Goal: Task Accomplishment & Management: Manage account settings

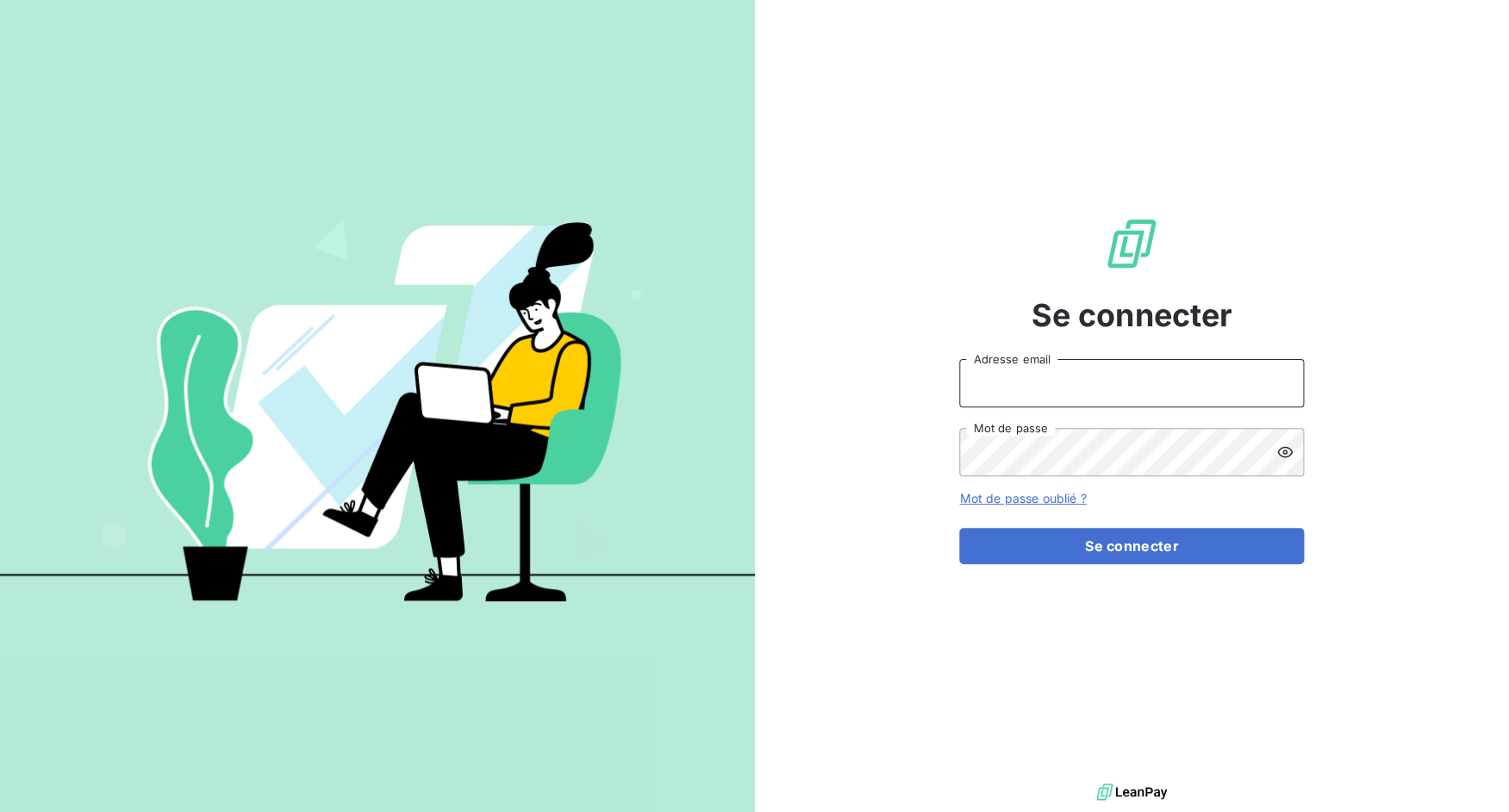
click at [1053, 387] on input "Adresse email" at bounding box center [1131, 383] width 345 height 48
click at [920, 564] on div "Se connecter Adresse email Mot de passe Mot de passe oublié ? Se connecter" at bounding box center [1132, 390] width 754 height 780
click at [1030, 412] on div "Adresse email Mot de passe" at bounding box center [1131, 417] width 345 height 117
click at [1027, 391] on input "Adresse email" at bounding box center [1131, 383] width 345 height 48
drag, startPoint x: 1022, startPoint y: 387, endPoint x: 1092, endPoint y: 390, distance: 70.1
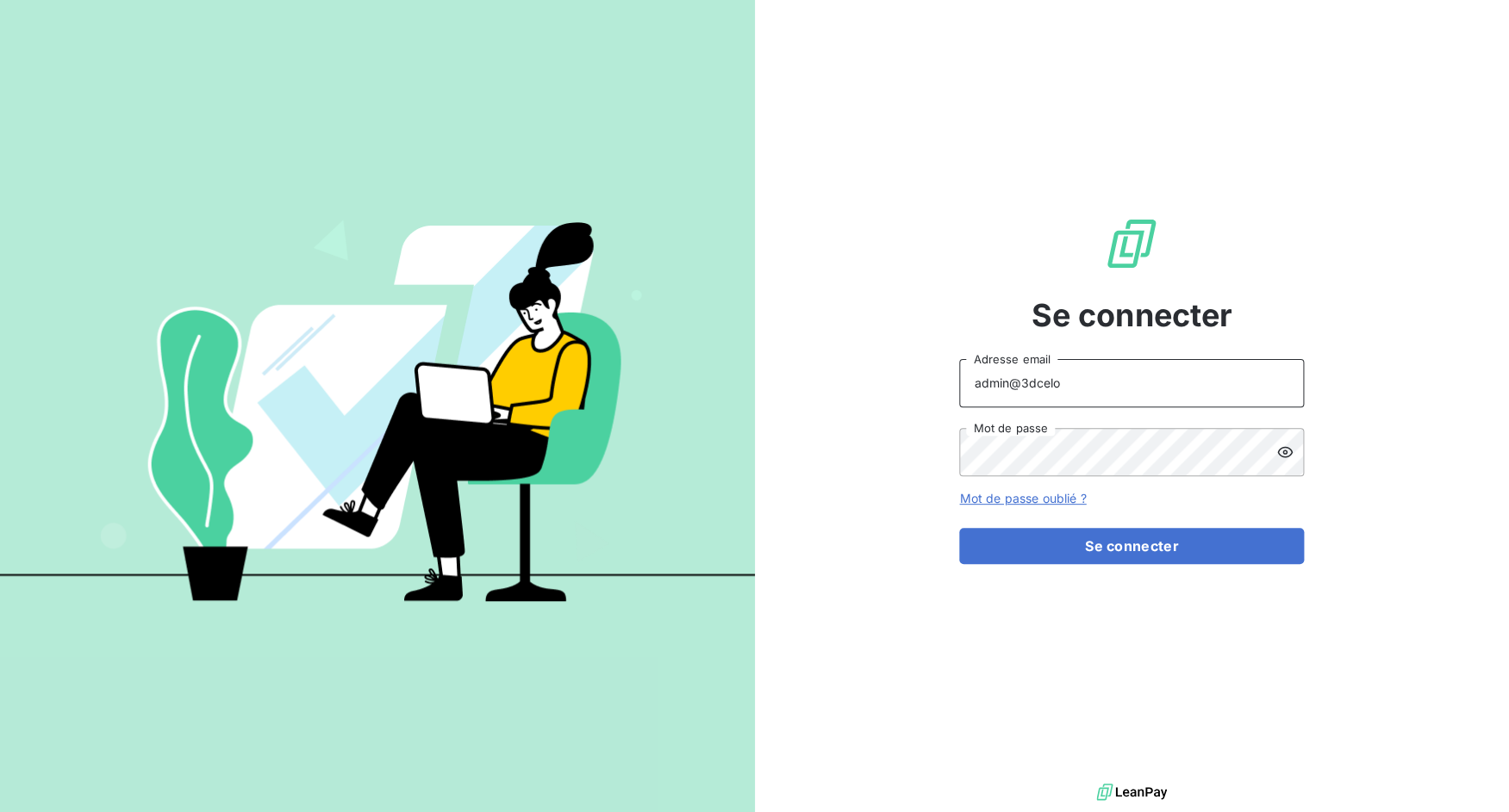
click at [1092, 390] on input "admin@3dcelo" at bounding box center [1131, 383] width 345 height 48
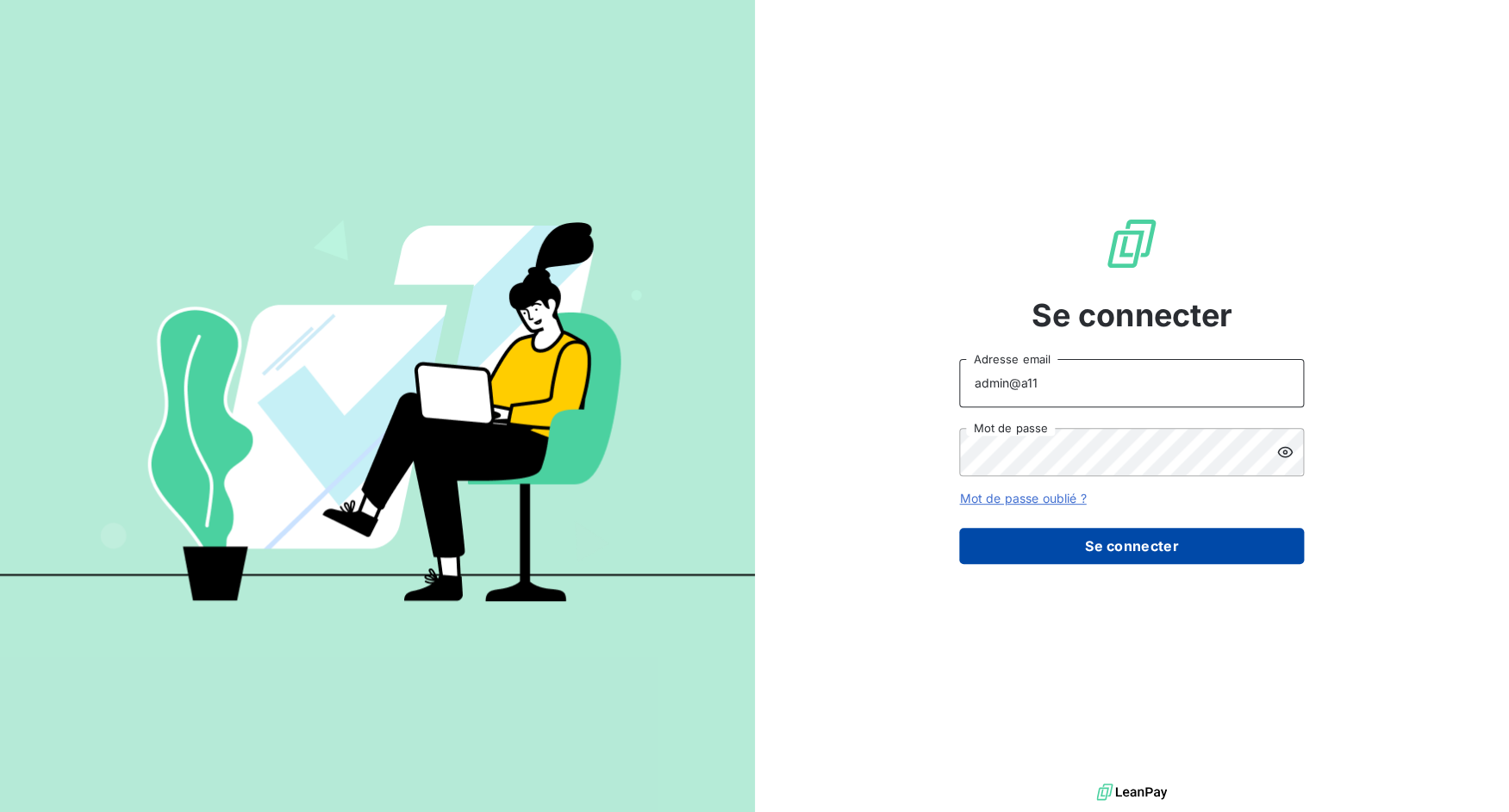
type input "admin@a11"
click at [1095, 537] on button "Se connecter" at bounding box center [1131, 546] width 345 height 36
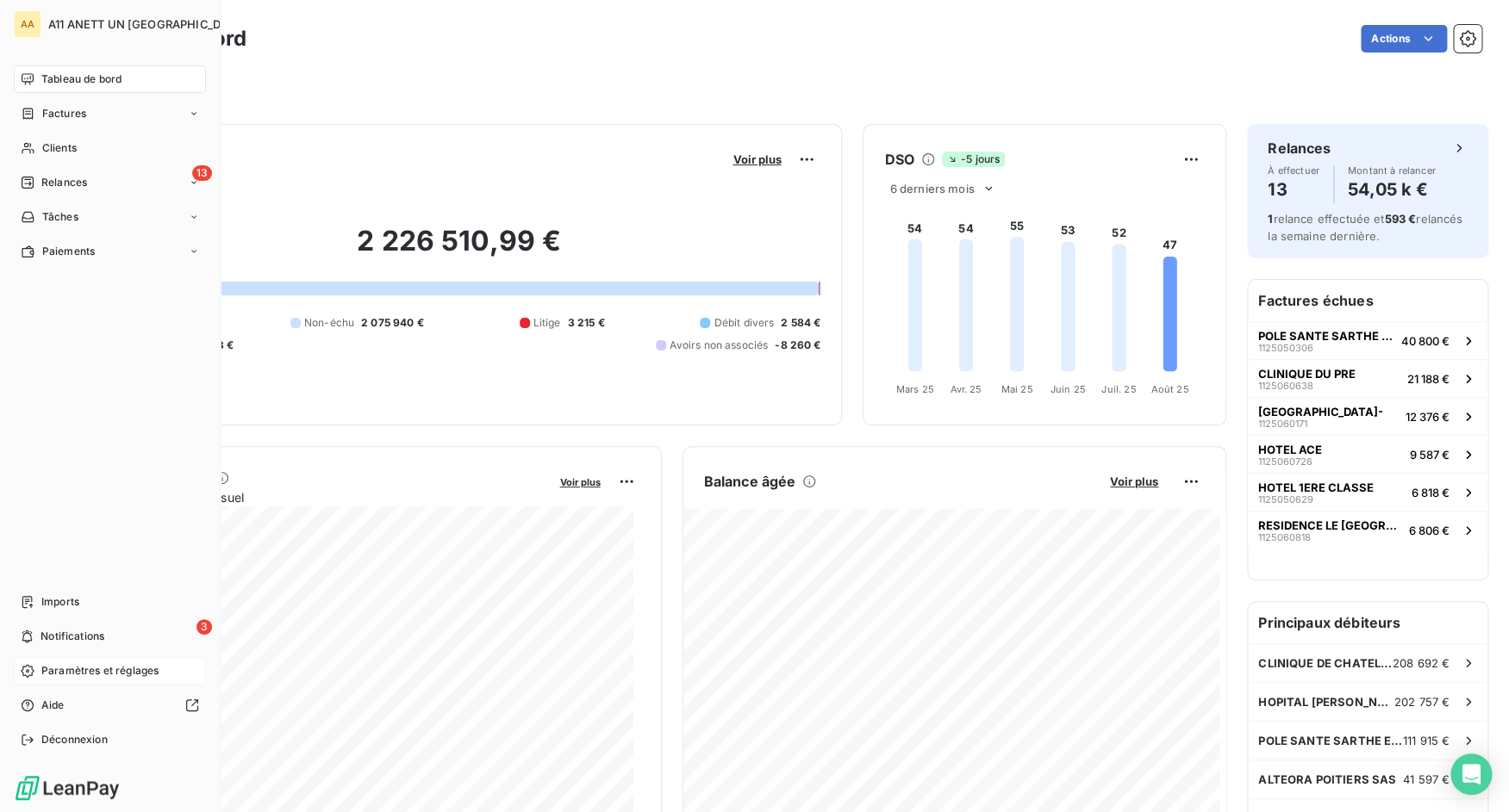
click at [74, 673] on span "Paramètres et réglages" at bounding box center [99, 671] width 117 height 16
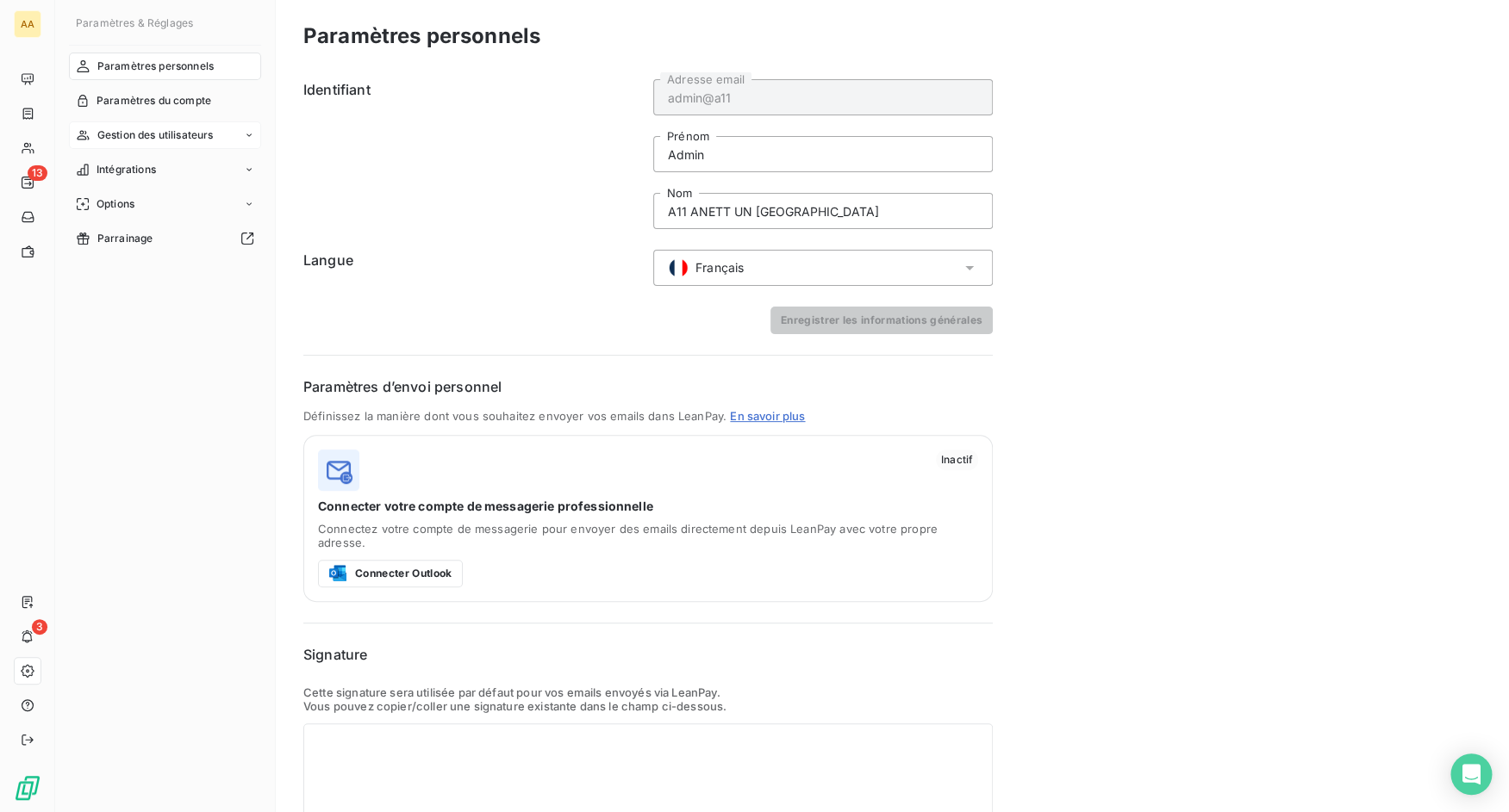
click at [156, 136] on span "Gestion des utilisateurs" at bounding box center [155, 135] width 116 height 16
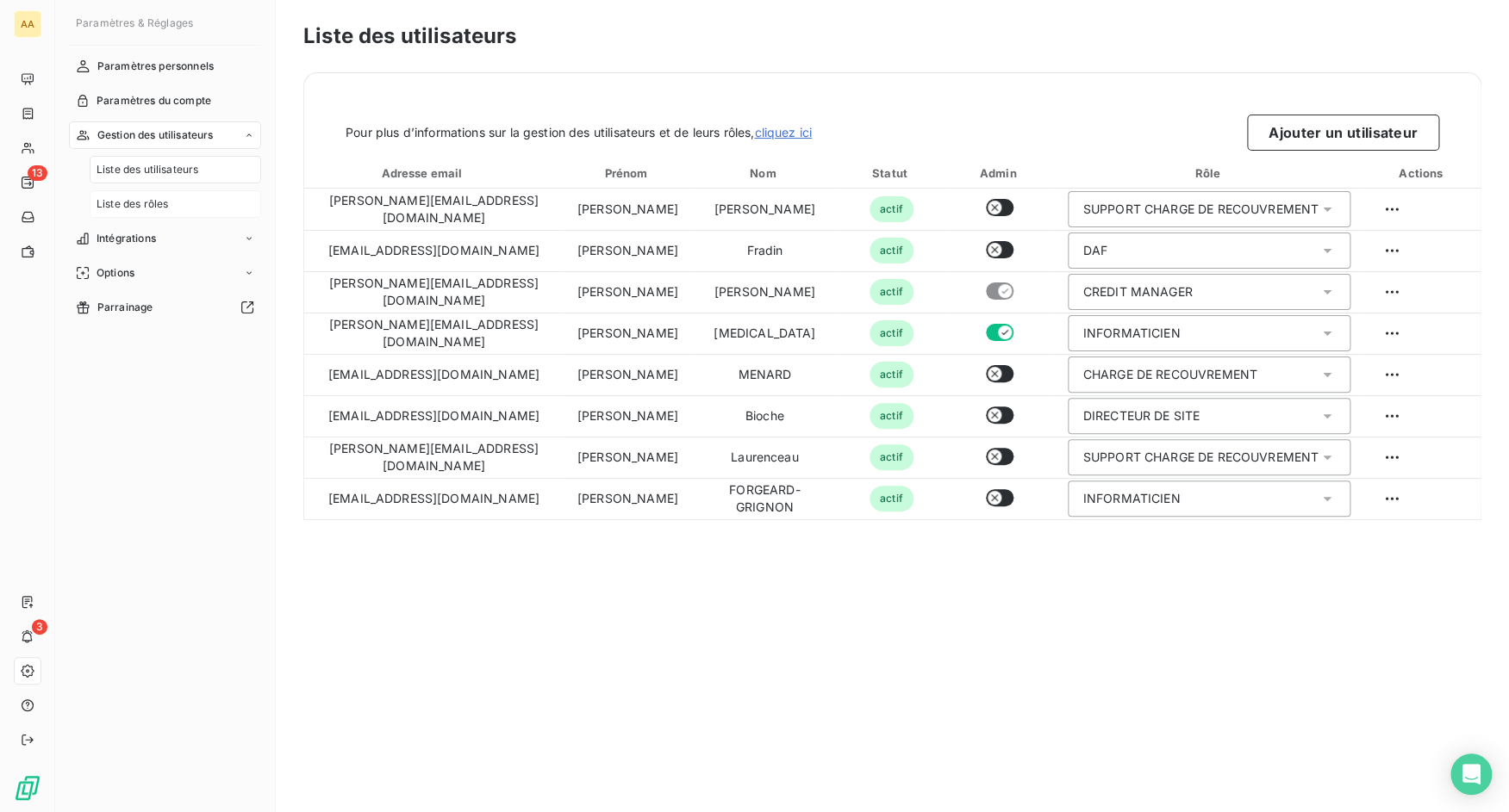
click at [147, 199] on span "Liste des rôles" at bounding box center [132, 204] width 72 height 16
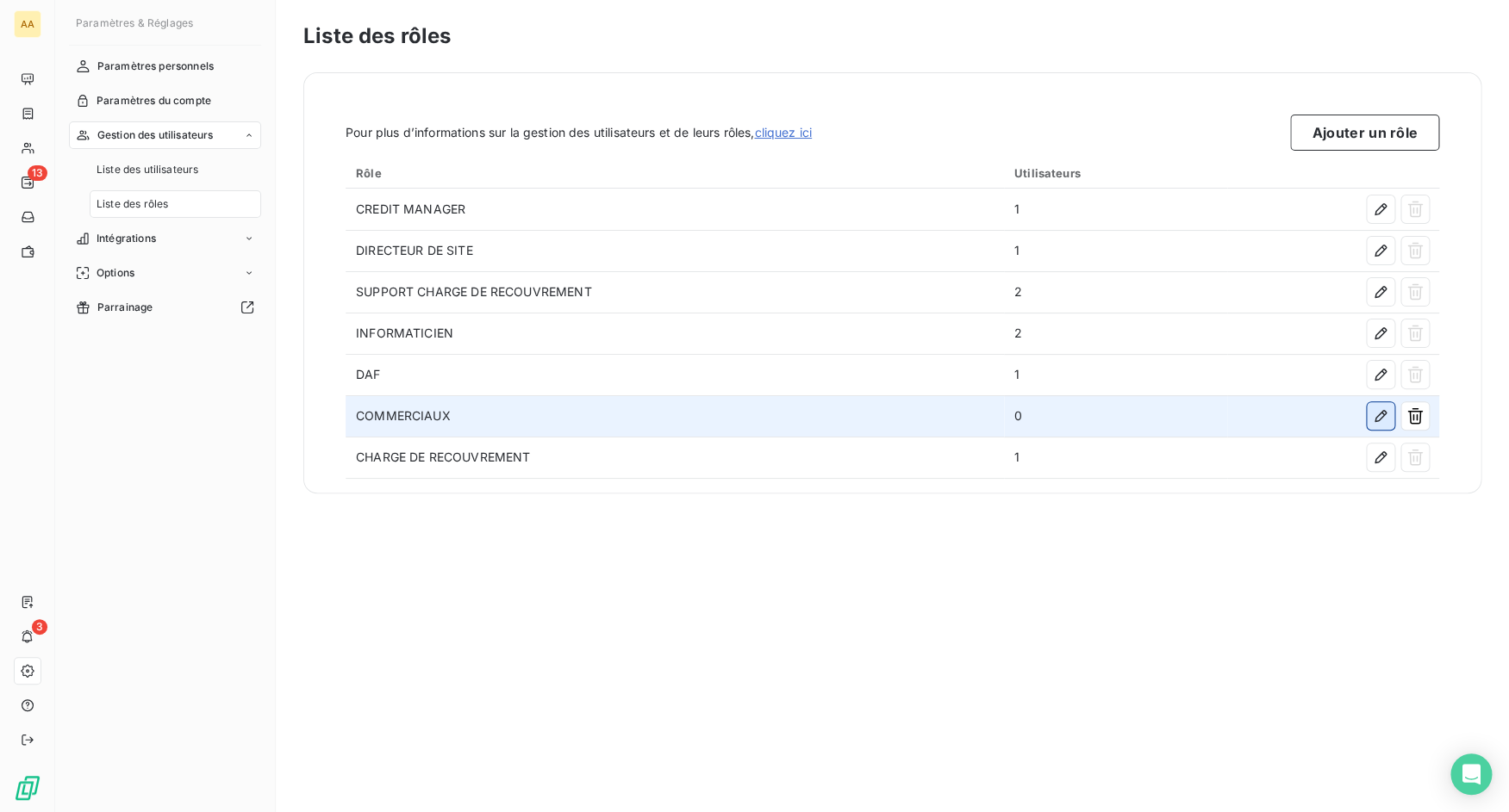
click at [1376, 413] on icon "button" at bounding box center [1380, 416] width 18 height 18
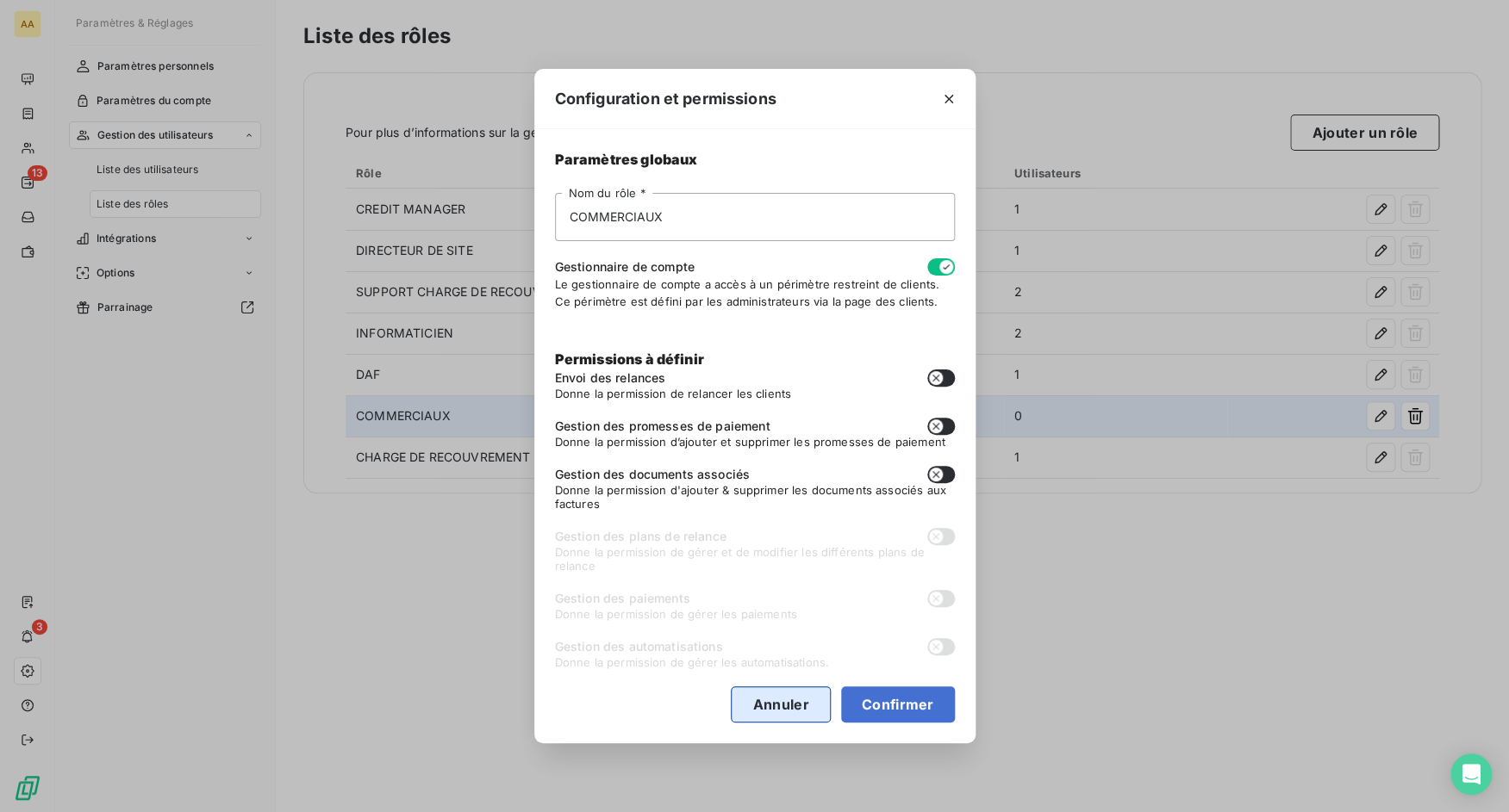
click at [788, 696] on button "Annuler" at bounding box center [780, 704] width 99 height 36
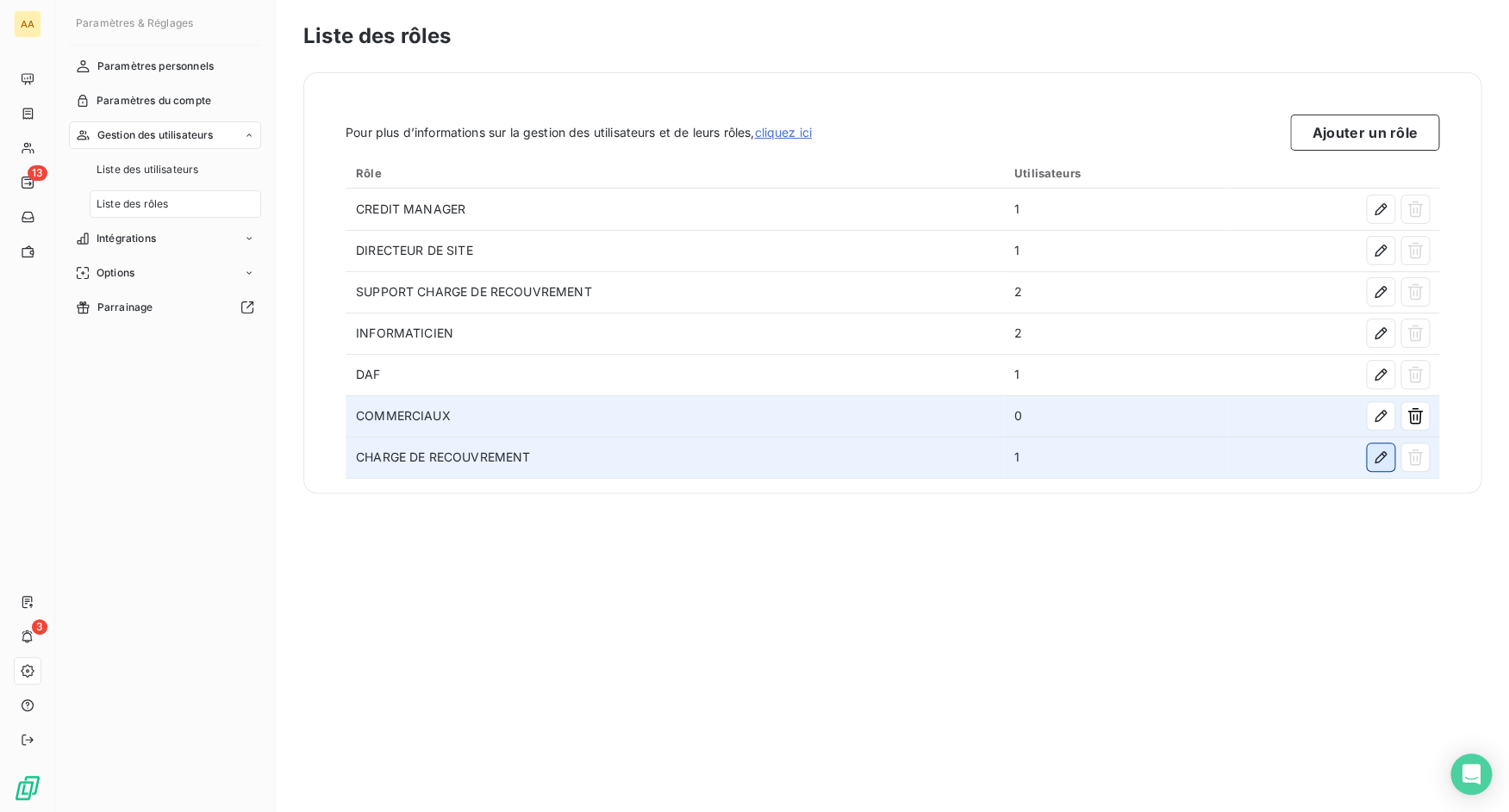
click at [1384, 452] on icon "button" at bounding box center [1380, 458] width 12 height 12
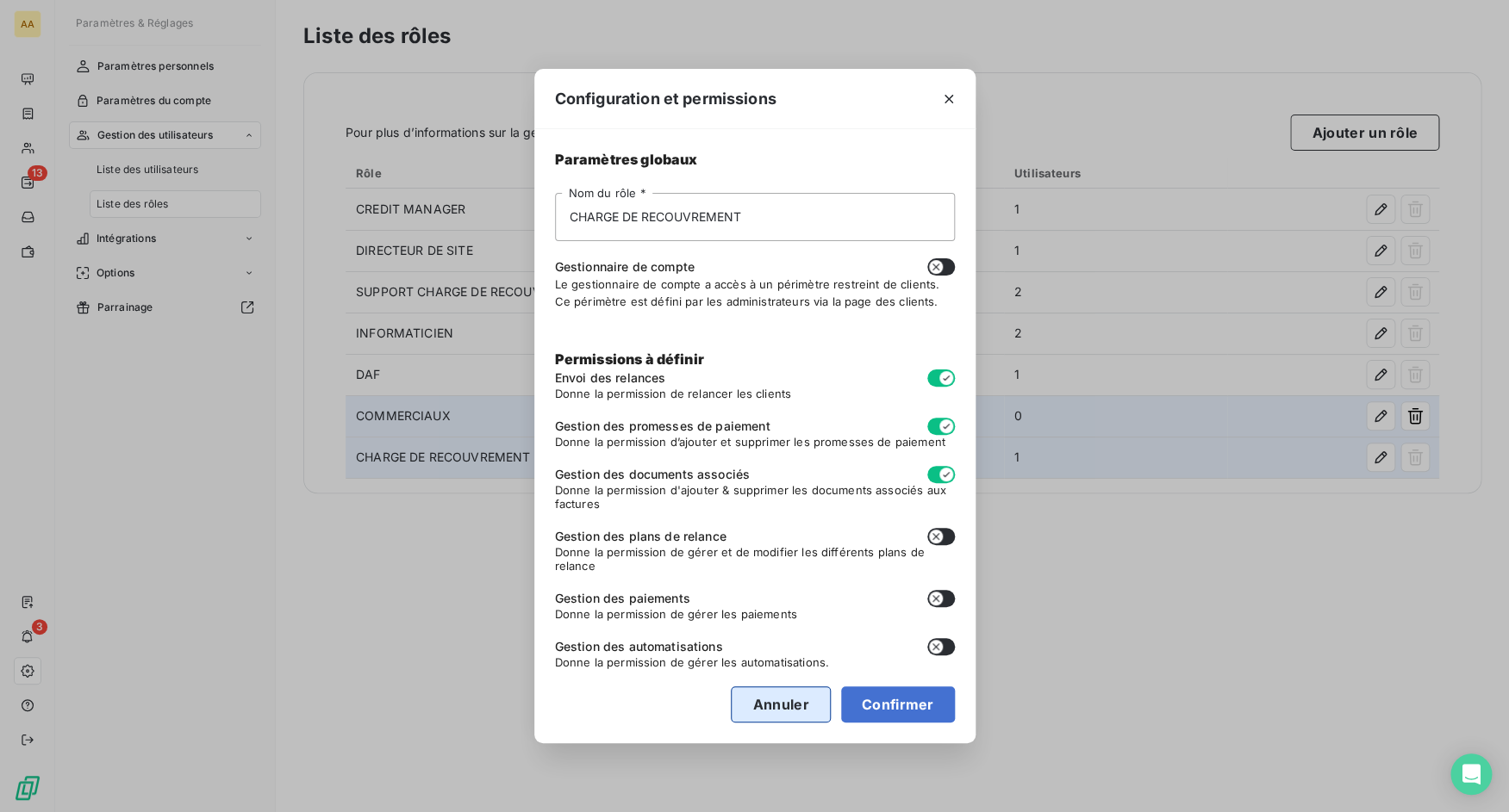
click at [776, 692] on button "Annuler" at bounding box center [780, 704] width 99 height 36
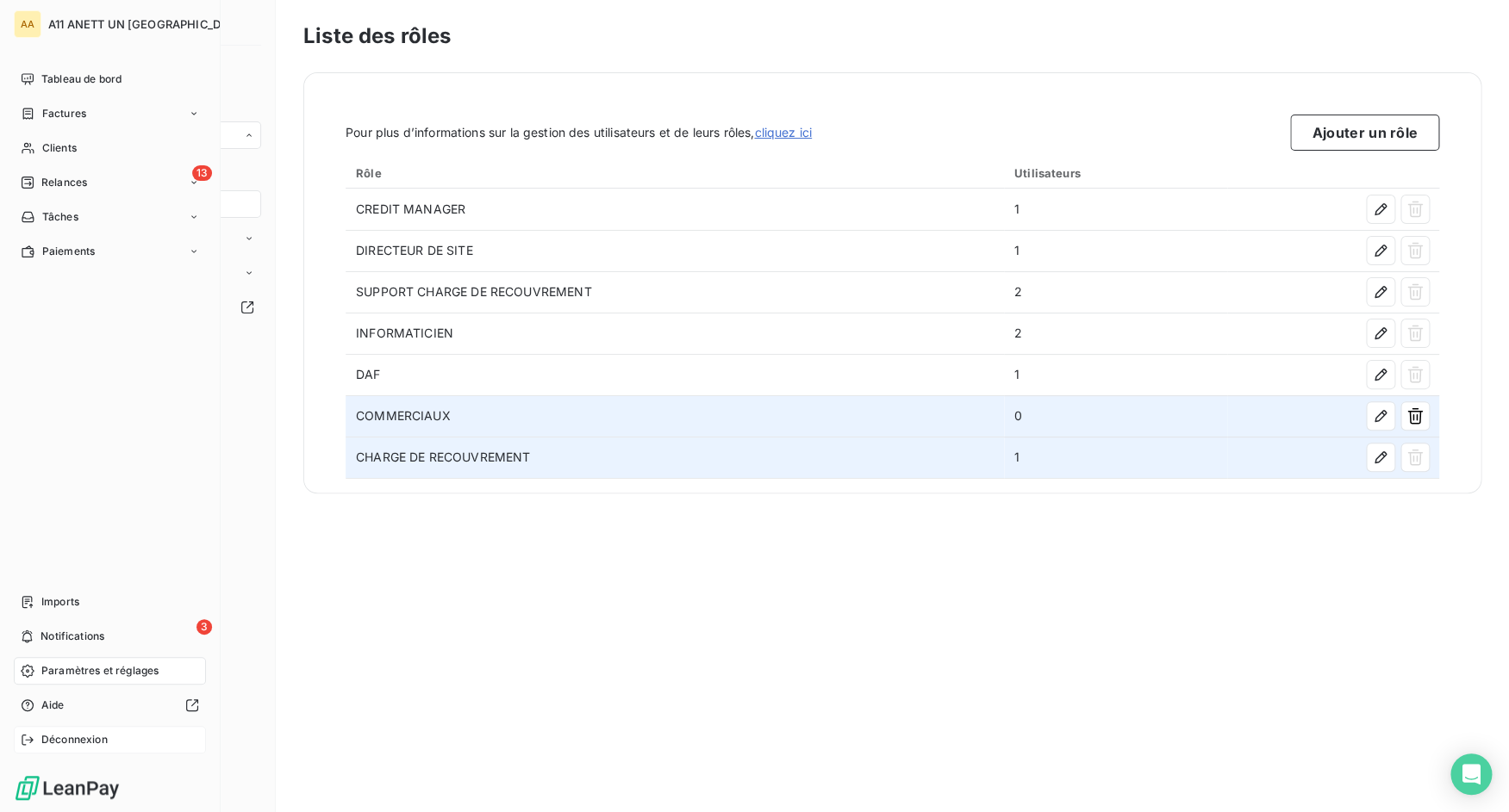
click at [19, 745] on div "Déconnexion" at bounding box center [110, 739] width 193 height 27
